Goal: Check status: Check status

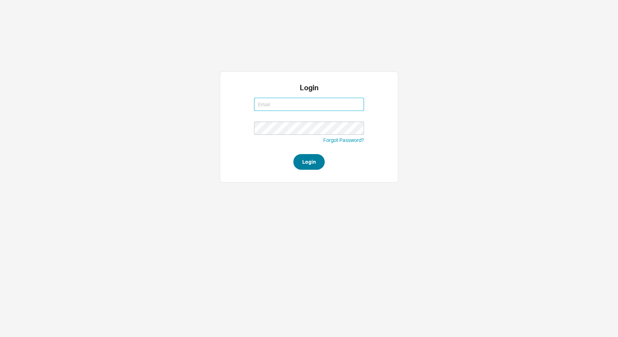
type input "[EMAIL_ADDRESS][DOMAIN_NAME]"
click at [323, 157] on button "Login" at bounding box center [308, 162] width 31 height 16
type input "[EMAIL_ADDRESS][DOMAIN_NAME]"
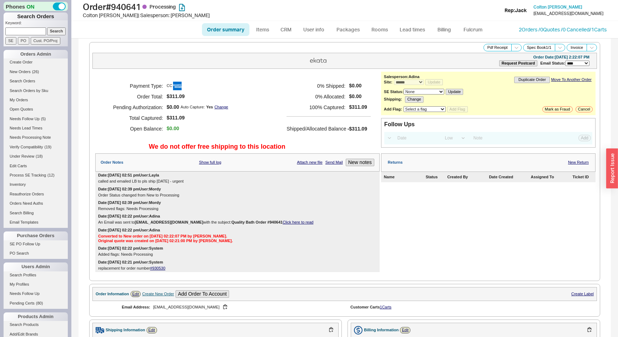
select select "*"
select select "LOW"
select select "3"
